Goal: Find contact information: Find contact information

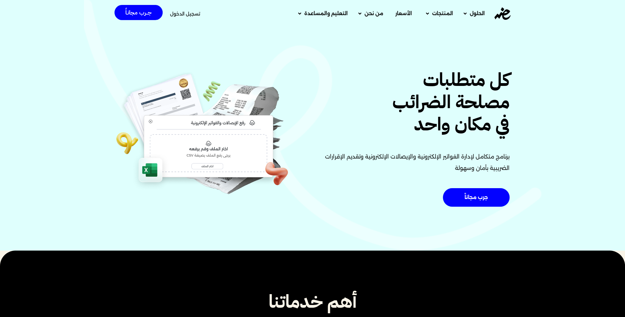
click at [407, 62] on div "كل متطلبات مصلحة الضرائب في مكان واحد برنامج متكامل لإدارة الفواتير الإلكترونية…" at bounding box center [312, 124] width 625 height 251
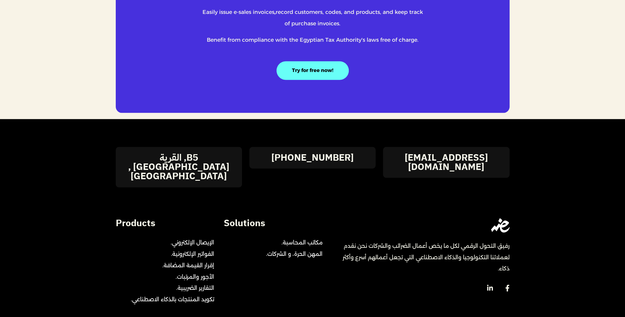
scroll to position [1388, 0]
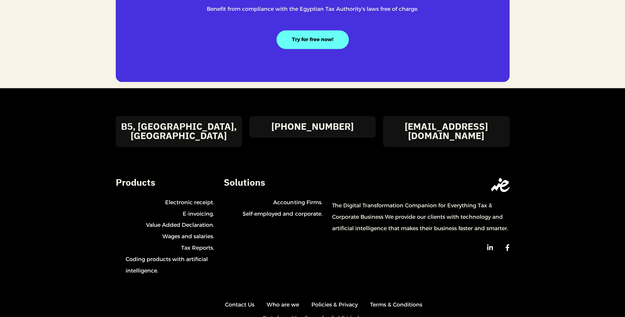
click at [329, 298] on span "Policies & Privacy" at bounding box center [332, 303] width 49 height 11
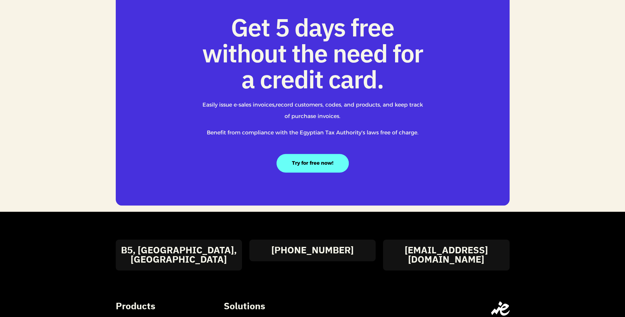
scroll to position [1400, 0]
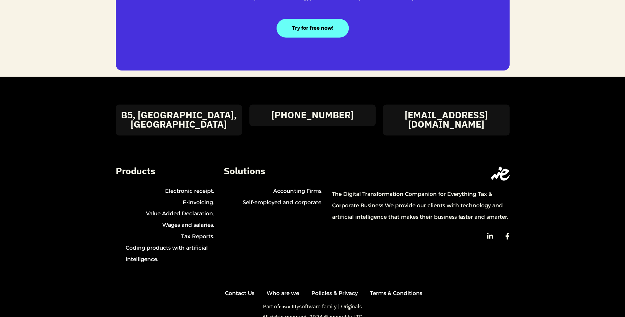
click at [339, 287] on span "Policies & Privacy" at bounding box center [332, 292] width 49 height 11
click at [387, 287] on span "Terms & Conditions" at bounding box center [394, 292] width 55 height 11
drag, startPoint x: 353, startPoint y: 290, endPoint x: 330, endPoint y: 293, distance: 22.3
click at [330, 314] on p "All rights reserved. 2024 © ensoulify LTD" at bounding box center [312, 317] width 395 height 6
copy p "ensoulify"
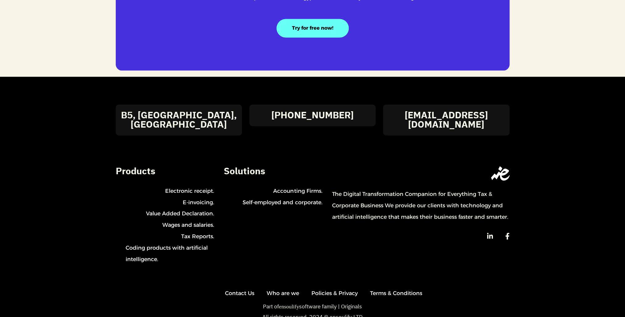
click at [386, 303] on p "Part of ensoulify software family | Originals" at bounding box center [312, 306] width 395 height 6
click at [237, 287] on span "Contact Us" at bounding box center [238, 292] width 32 height 11
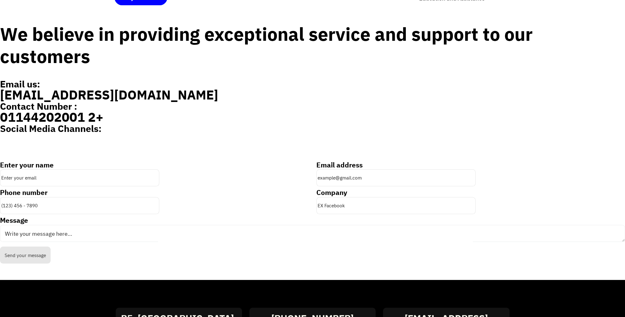
scroll to position [216, 0]
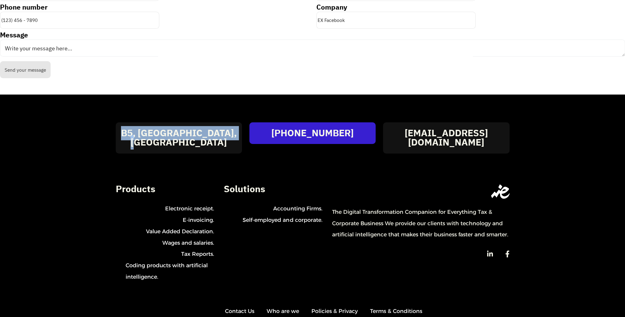
drag, startPoint x: 125, startPoint y: 113, endPoint x: 271, endPoint y: 109, distance: 146.0
click at [257, 122] on div "[EMAIL_ADDRESS][DOMAIN_NAME] [PHONE_NUMBER] B5, [GEOGRAPHIC_DATA], [GEOGRAPHIC_…" at bounding box center [312, 137] width 401 height 31
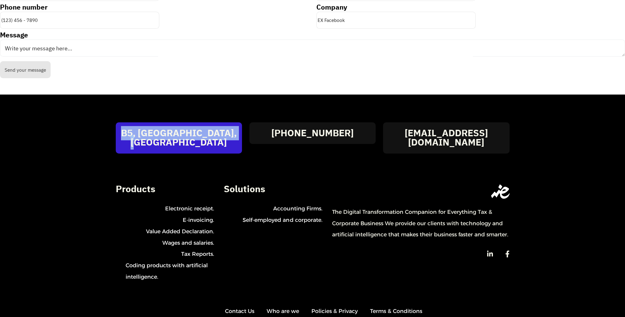
drag, startPoint x: 243, startPoint y: 115, endPoint x: 121, endPoint y: 117, distance: 122.2
click at [121, 122] on div "B5, [GEOGRAPHIC_DATA], [GEOGRAPHIC_DATA]" at bounding box center [179, 137] width 134 height 31
copy h4 "B5, [GEOGRAPHIC_DATA], [GEOGRAPHIC_DATA]"
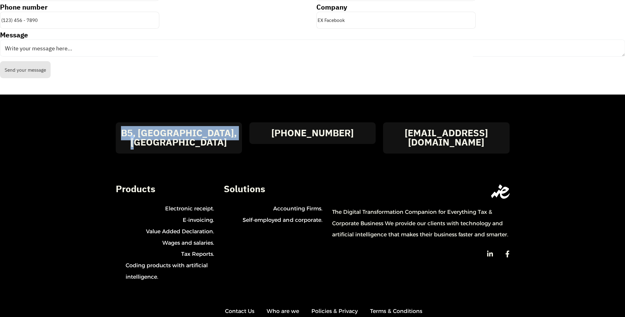
click at [73, 115] on div "[EMAIL_ADDRESS][DOMAIN_NAME] [PHONE_NUMBER] B5, [GEOGRAPHIC_DATA], [GEOGRAPHIC_…" at bounding box center [312, 227] width 625 height 266
drag, startPoint x: 364, startPoint y: 309, endPoint x: 329, endPoint y: 309, distance: 34.2
copy p "ensoulify LTD"
